Goal: Navigation & Orientation: Find specific page/section

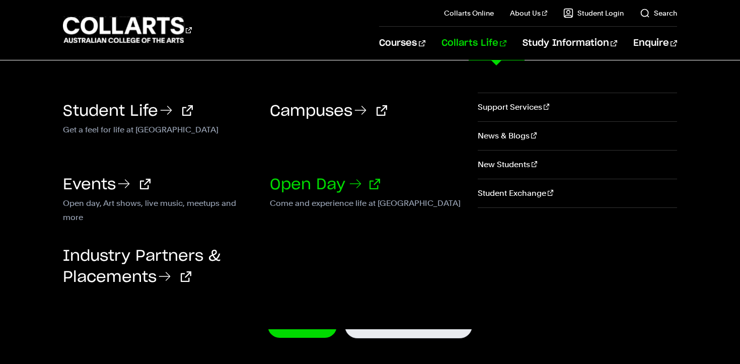
click at [333, 181] on link "Open Day" at bounding box center [325, 184] width 110 height 15
